Goal: Transaction & Acquisition: Purchase product/service

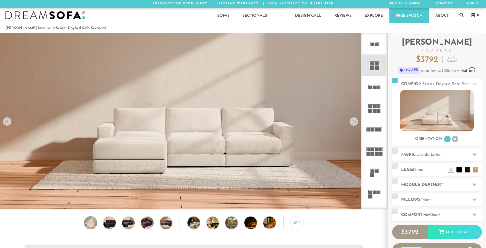
click at [353, 121] on div at bounding box center [354, 121] width 9 height 9
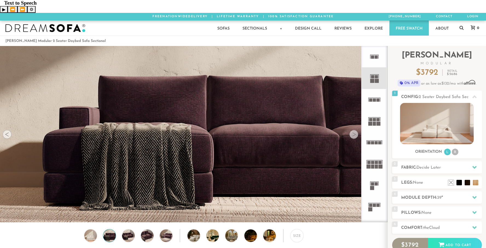
click at [353, 130] on div at bounding box center [354, 134] width 9 height 9
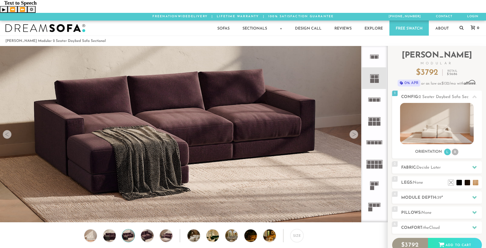
click at [353, 130] on div at bounding box center [354, 134] width 9 height 9
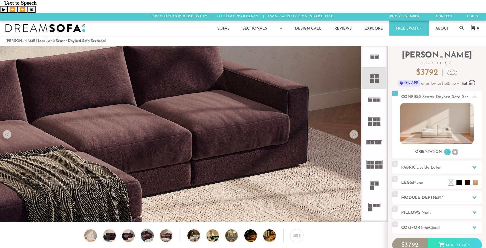
click at [353, 130] on div at bounding box center [354, 134] width 9 height 9
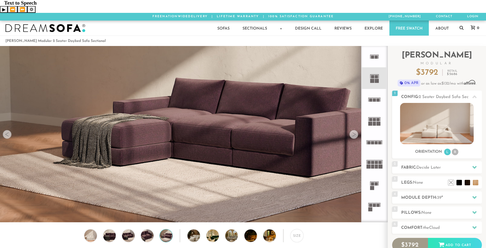
click at [353, 130] on div at bounding box center [354, 134] width 9 height 9
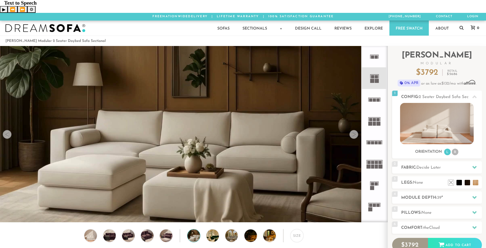
click at [353, 130] on div at bounding box center [354, 134] width 9 height 9
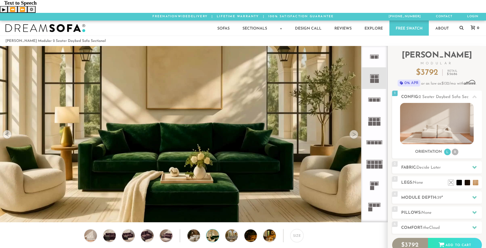
click at [353, 130] on div at bounding box center [354, 134] width 9 height 9
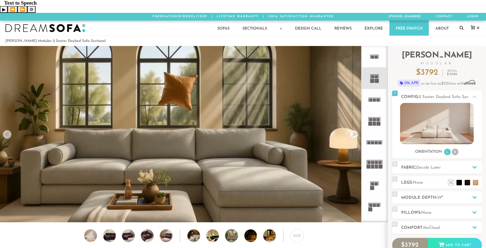
click at [353, 130] on div at bounding box center [354, 134] width 9 height 9
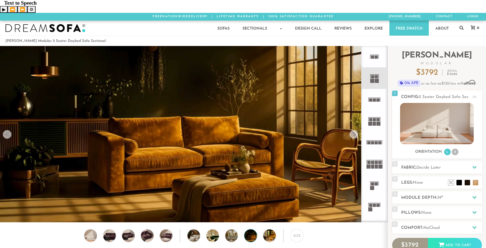
click at [353, 130] on div at bounding box center [354, 134] width 9 height 9
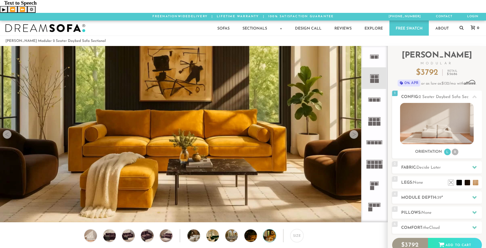
click at [353, 130] on div at bounding box center [354, 134] width 9 height 9
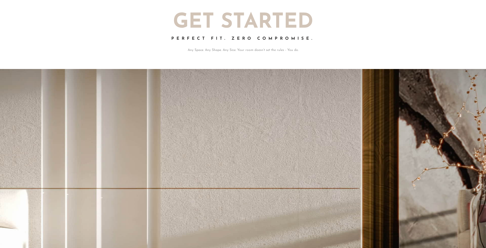
scroll to position [0, 0]
